Goal: Check status: Check status

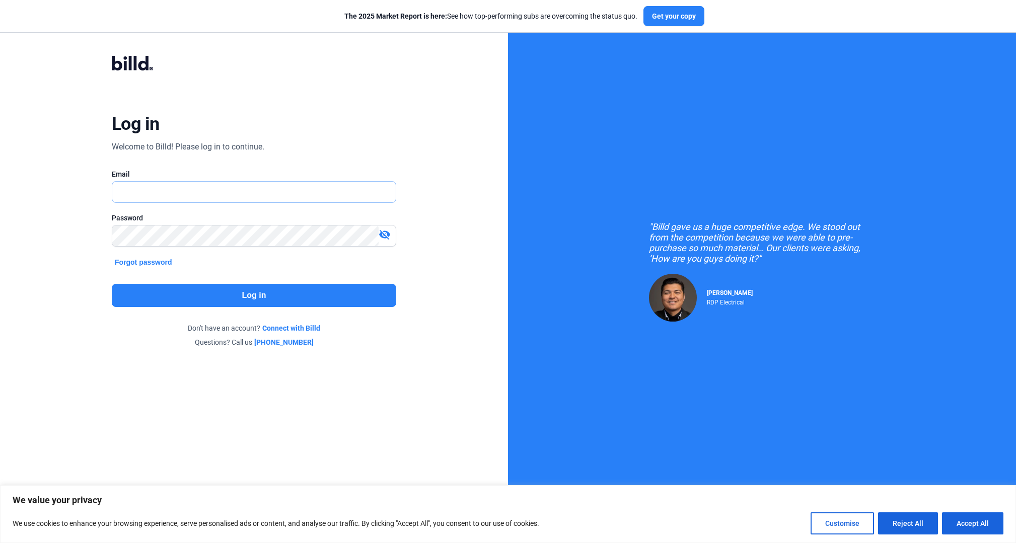
click at [132, 191] on input "text" at bounding box center [253, 192] width 283 height 21
type input "[EMAIL_ADDRESS][DOMAIN_NAME]"
click at [260, 293] on button "Log in" at bounding box center [254, 295] width 284 height 23
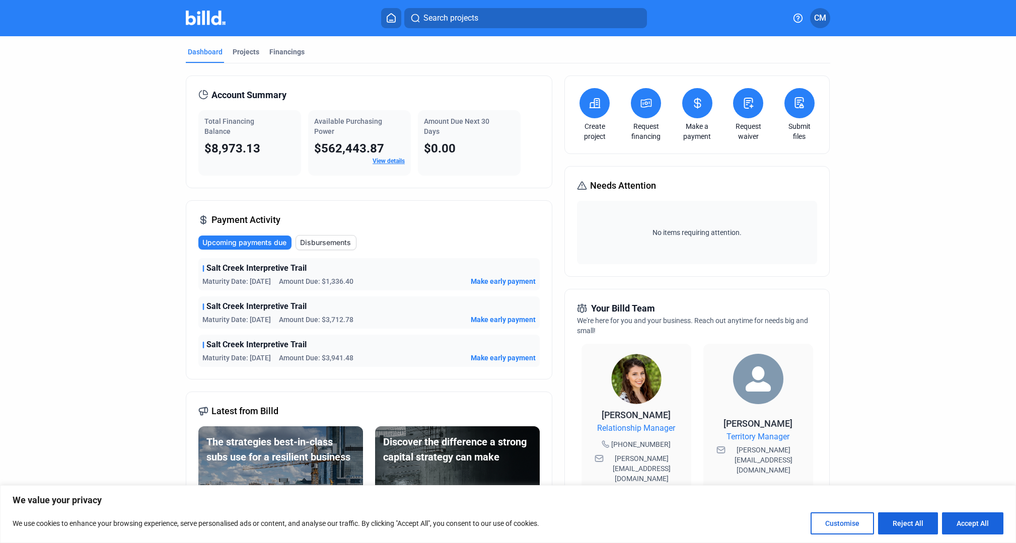
scroll to position [2, 0]
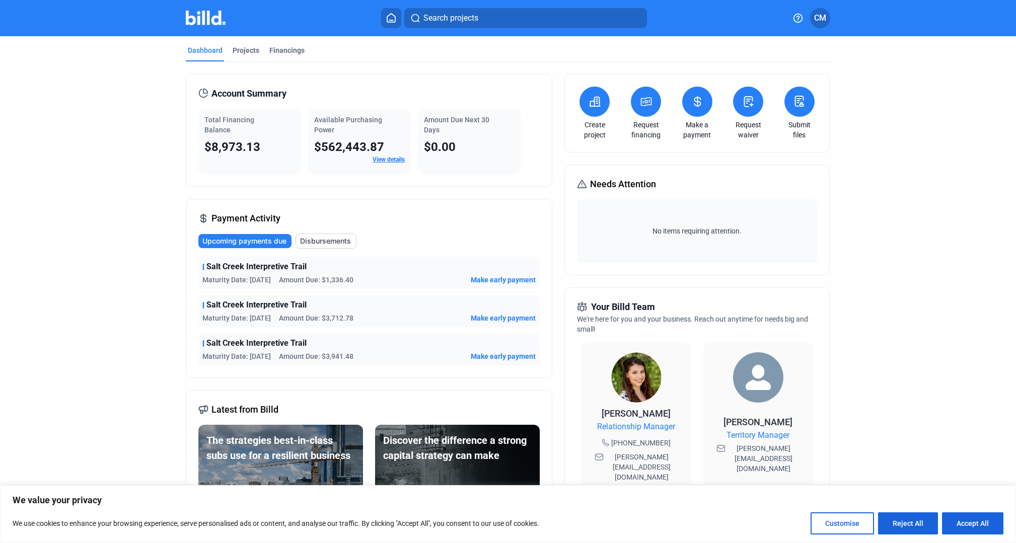
click at [234, 138] on div "Total Financing Balance $8,973.13" at bounding box center [249, 141] width 103 height 65
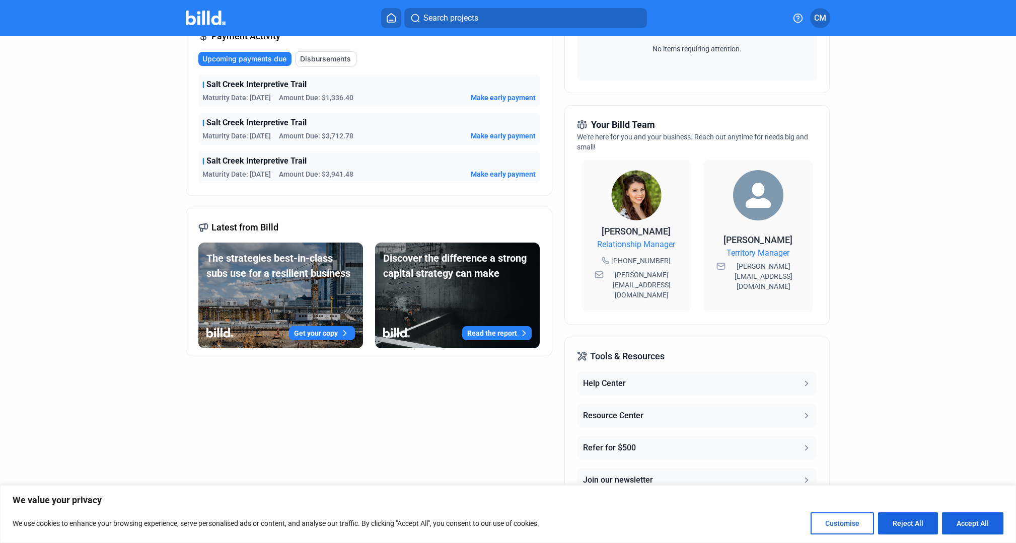
scroll to position [0, 0]
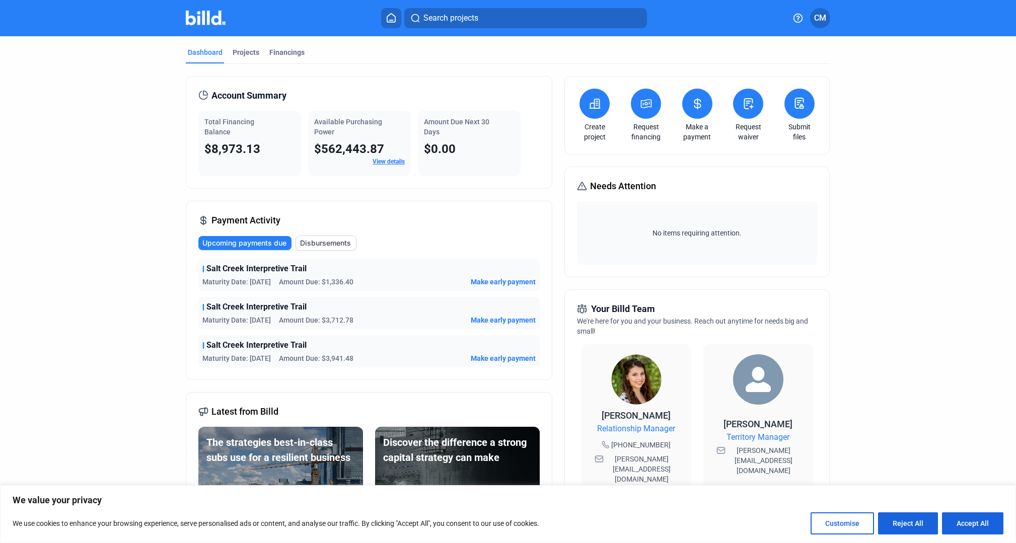
click at [213, 141] on div "$8,973.13" at bounding box center [249, 149] width 91 height 16
click at [244, 53] on div "Projects" at bounding box center [246, 52] width 27 height 10
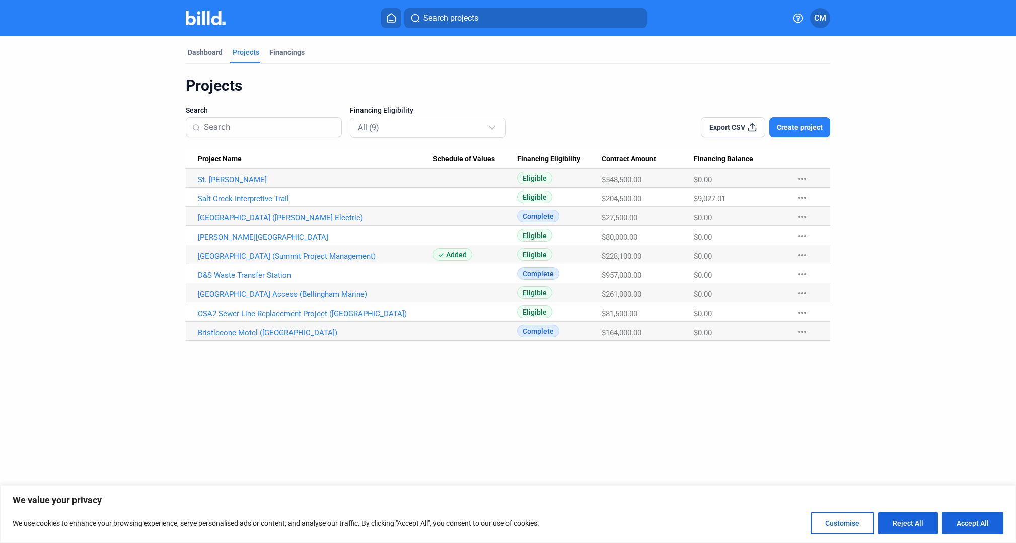
click at [231, 197] on link "Salt Creek Interpretive Trail" at bounding box center [315, 198] width 235 height 9
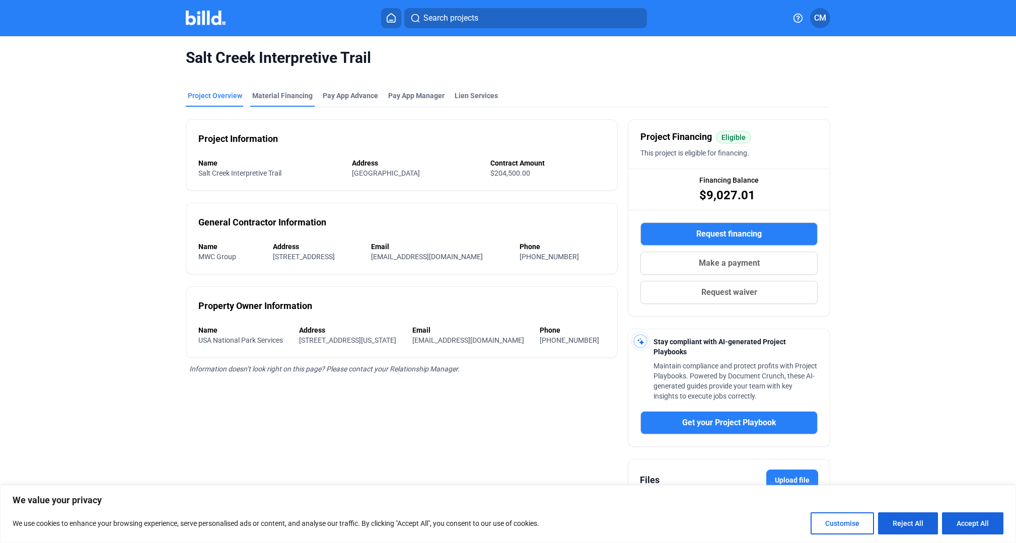
click at [267, 95] on div "Material Financing" at bounding box center [282, 96] width 60 height 10
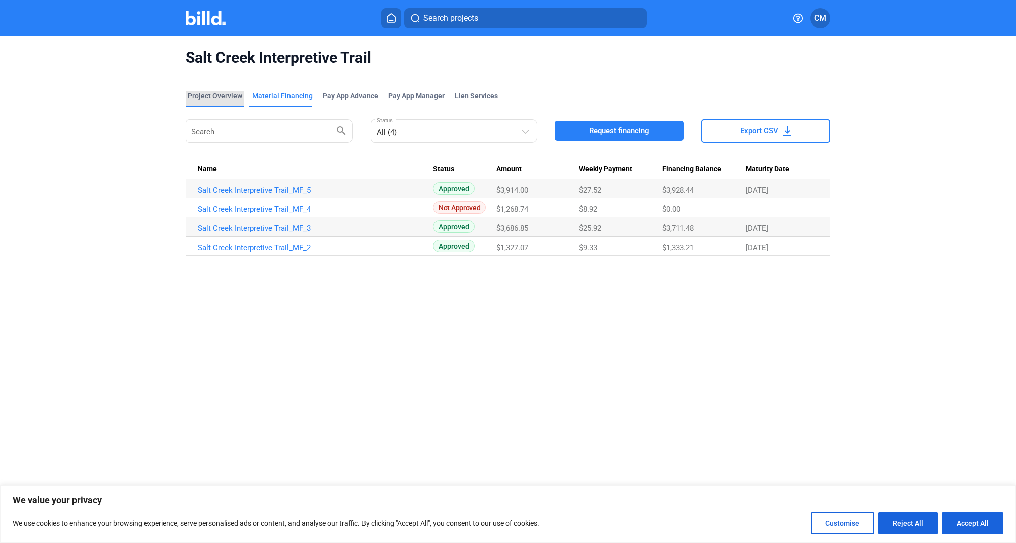
click at [201, 97] on div "Project Overview" at bounding box center [215, 96] width 54 height 10
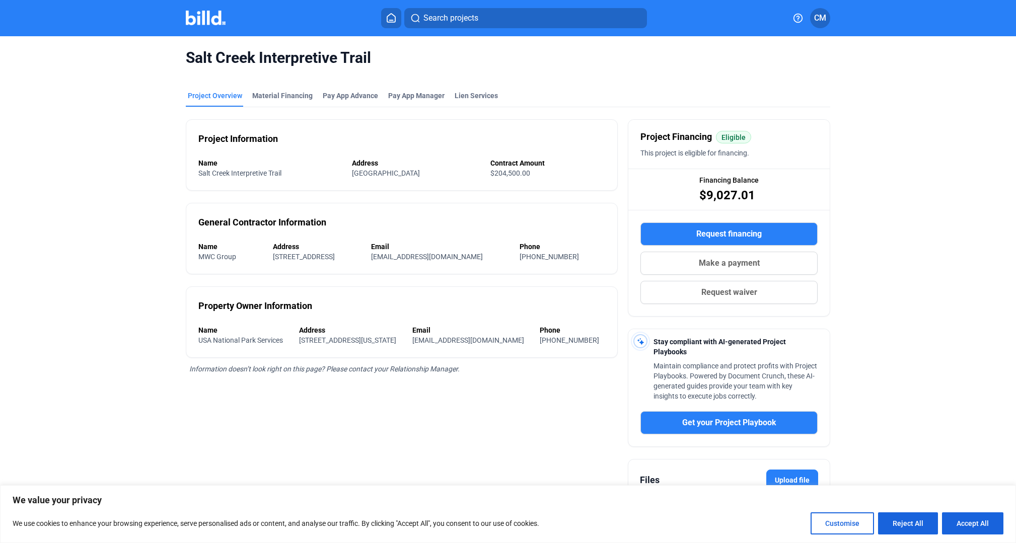
click at [395, 21] on icon at bounding box center [391, 18] width 10 height 10
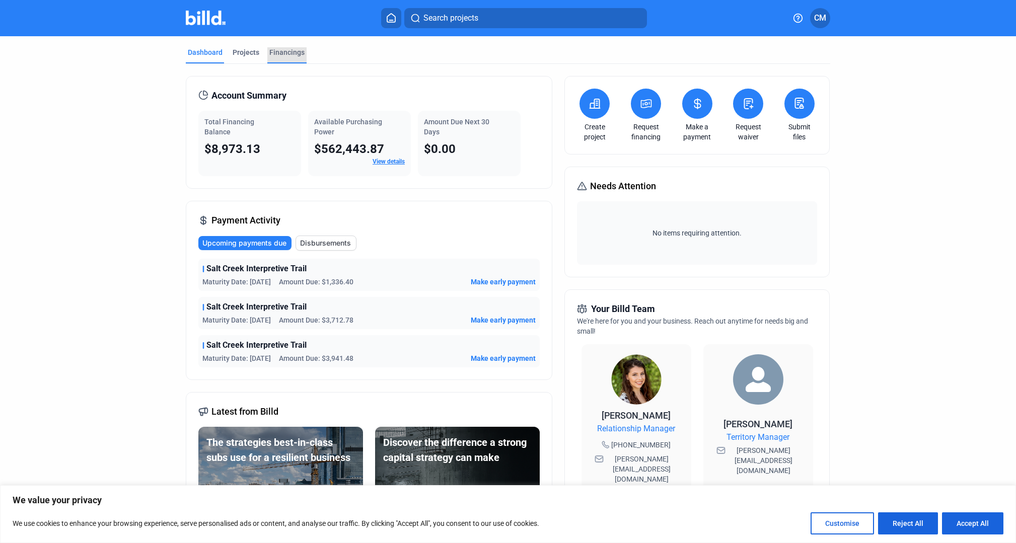
click at [297, 54] on div "Financings" at bounding box center [286, 52] width 35 height 10
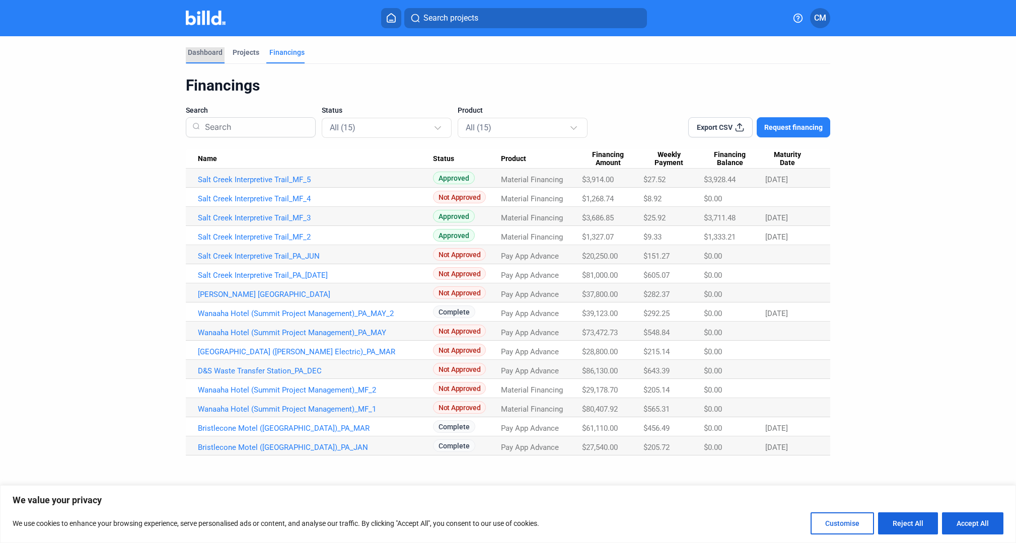
click at [206, 49] on div "Dashboard" at bounding box center [205, 52] width 35 height 10
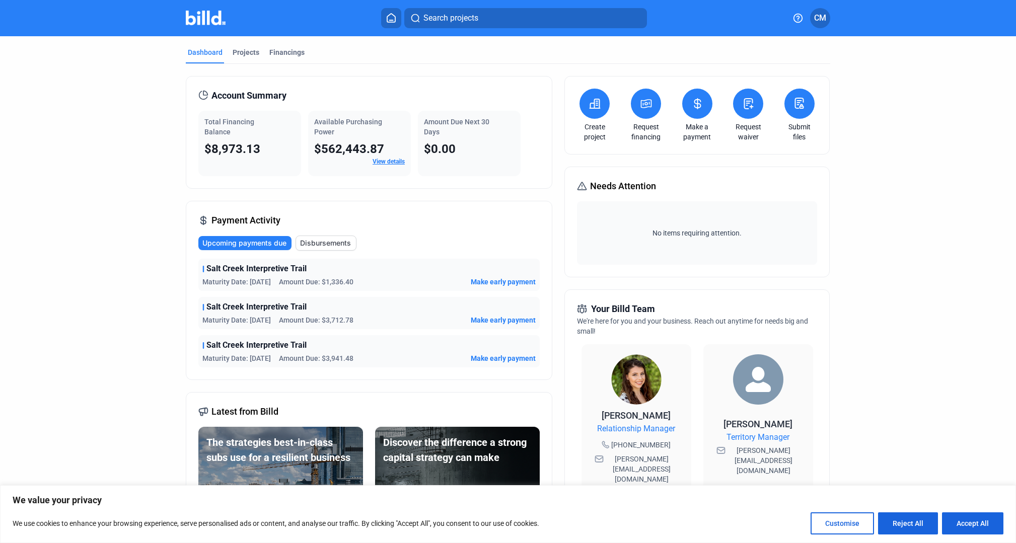
click at [326, 245] on span "Disbursements" at bounding box center [325, 243] width 51 height 10
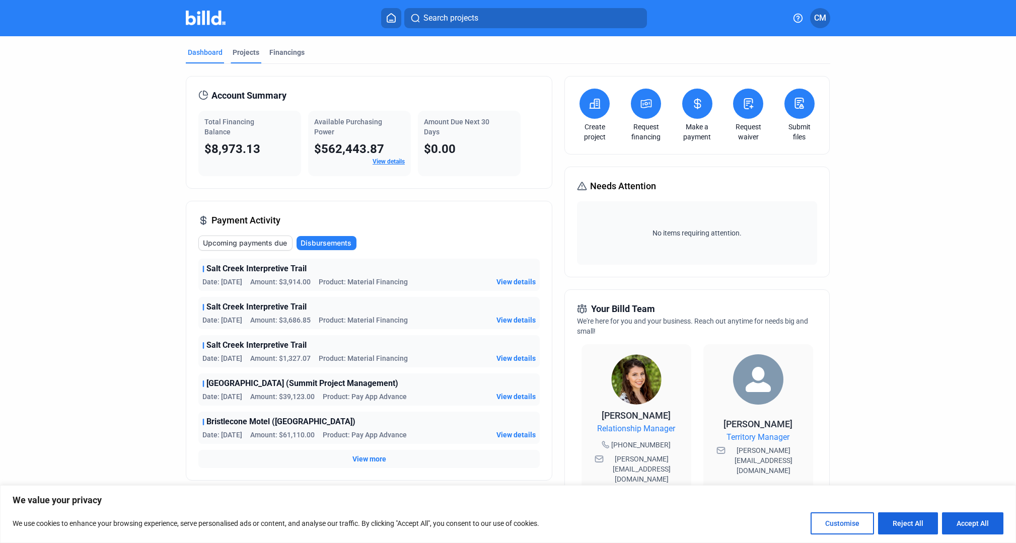
click at [241, 54] on div "Projects" at bounding box center [246, 52] width 27 height 10
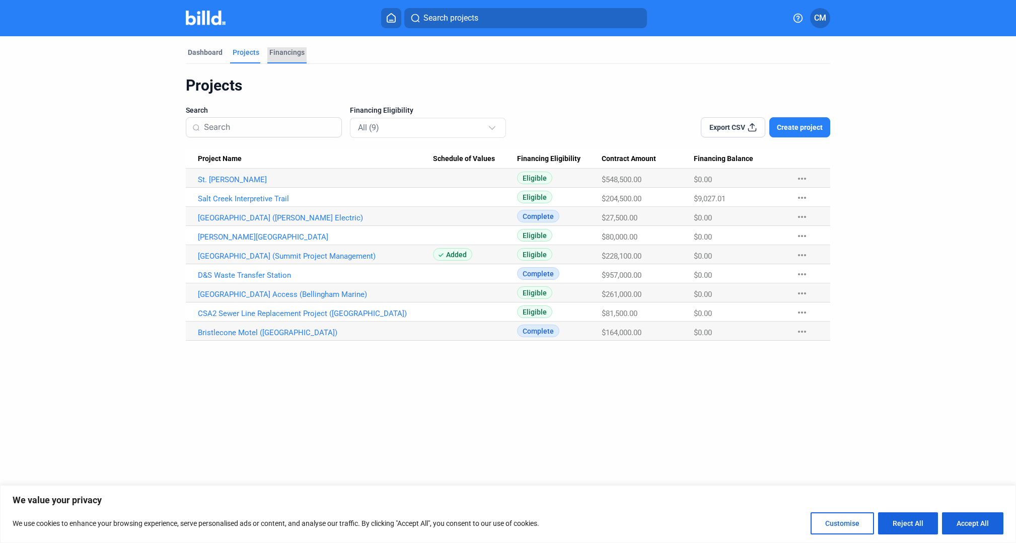
click at [301, 50] on div "Financings" at bounding box center [286, 52] width 35 height 10
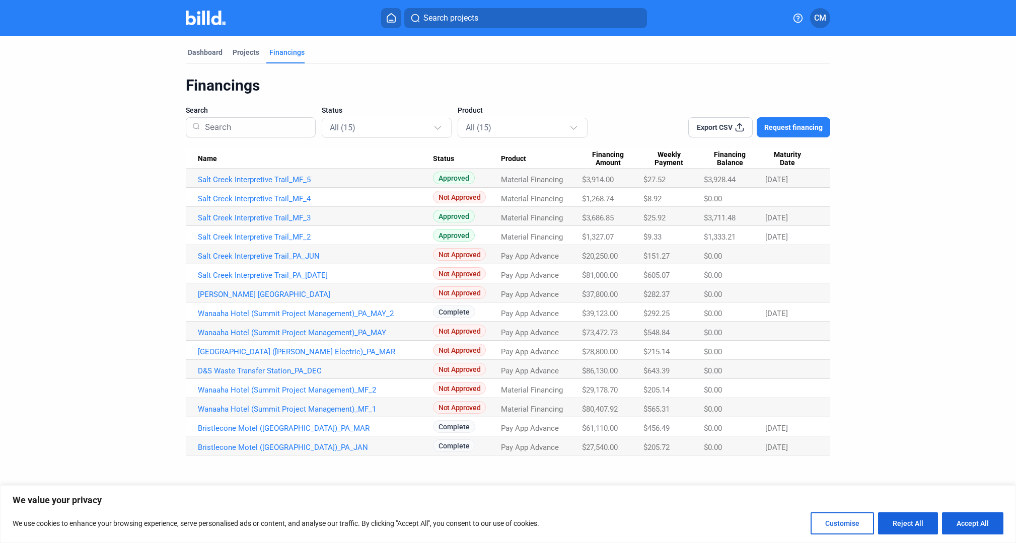
click at [824, 17] on span "CM" at bounding box center [820, 18] width 12 height 12
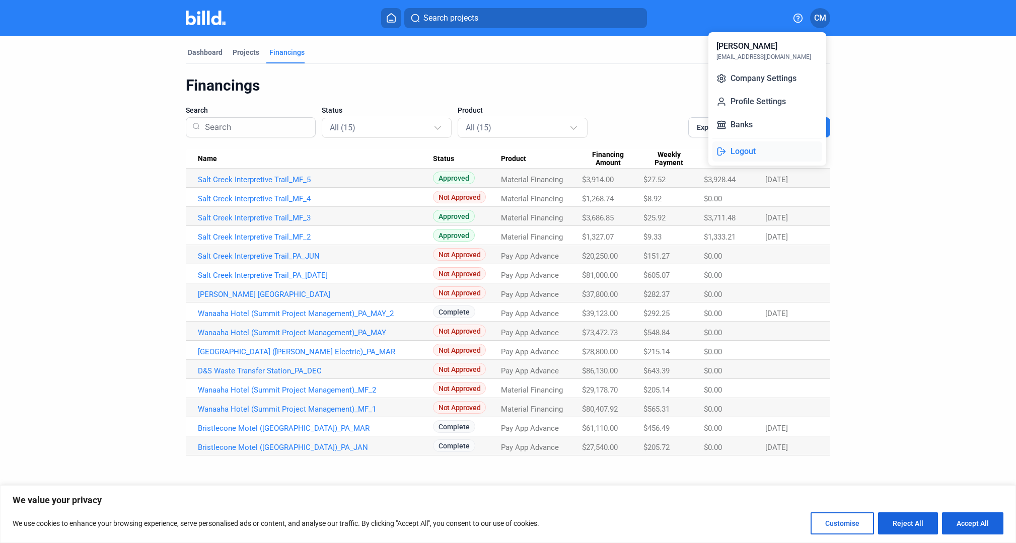
click at [738, 151] on button "Logout" at bounding box center [767, 151] width 110 height 20
